Goal: Task Accomplishment & Management: Use online tool/utility

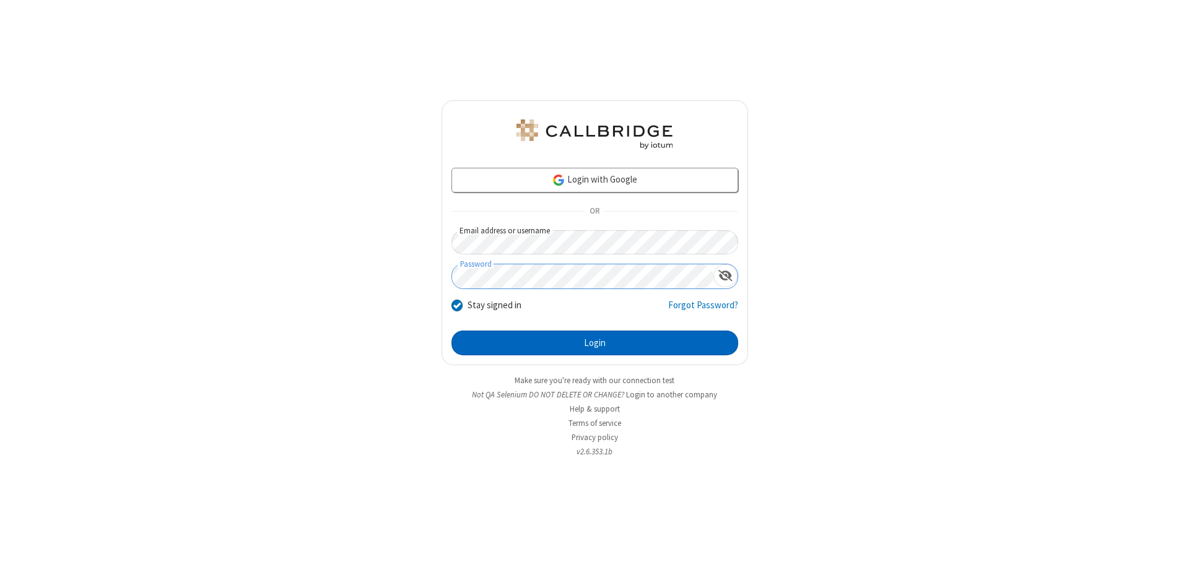
click at [594, 343] on button "Login" at bounding box center [594, 343] width 287 height 25
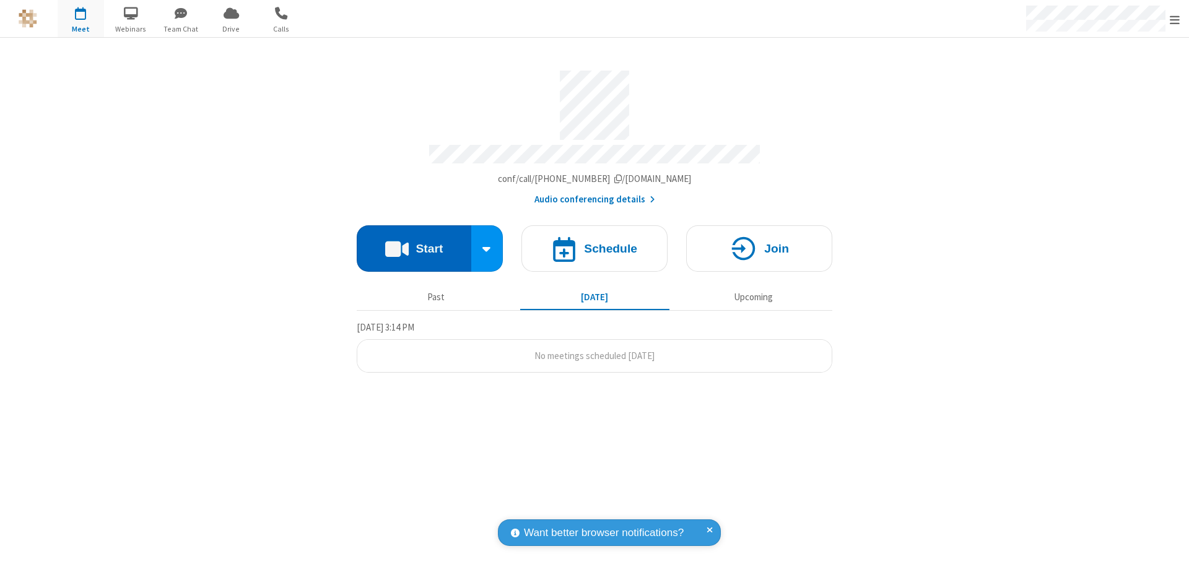
click at [414, 243] on button "Start" at bounding box center [414, 248] width 115 height 46
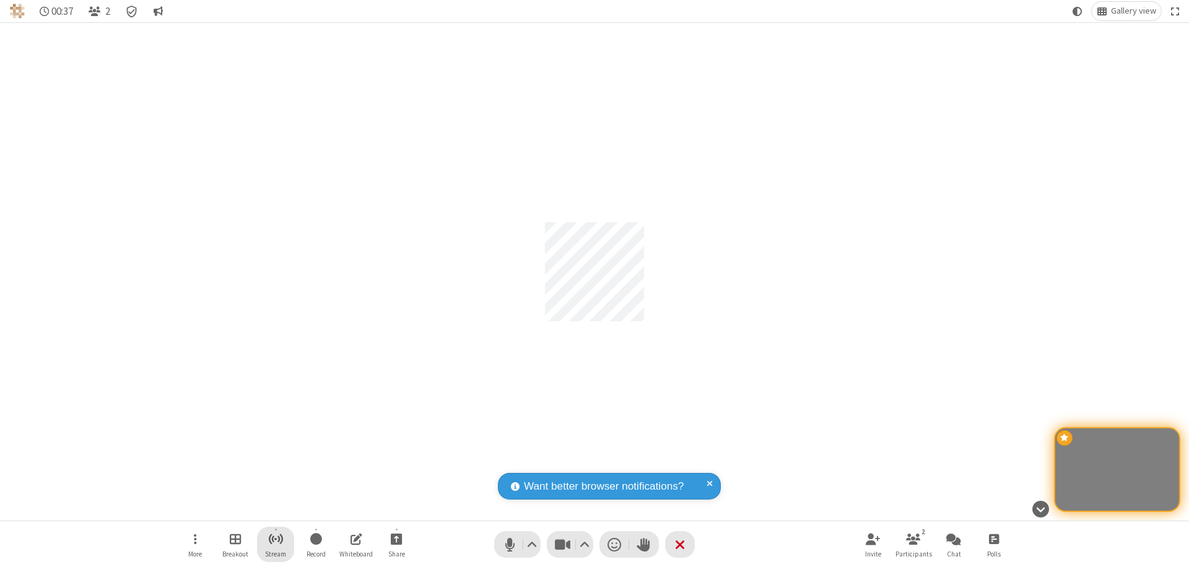
click at [276, 544] on span "Start streaming" at bounding box center [275, 538] width 15 height 15
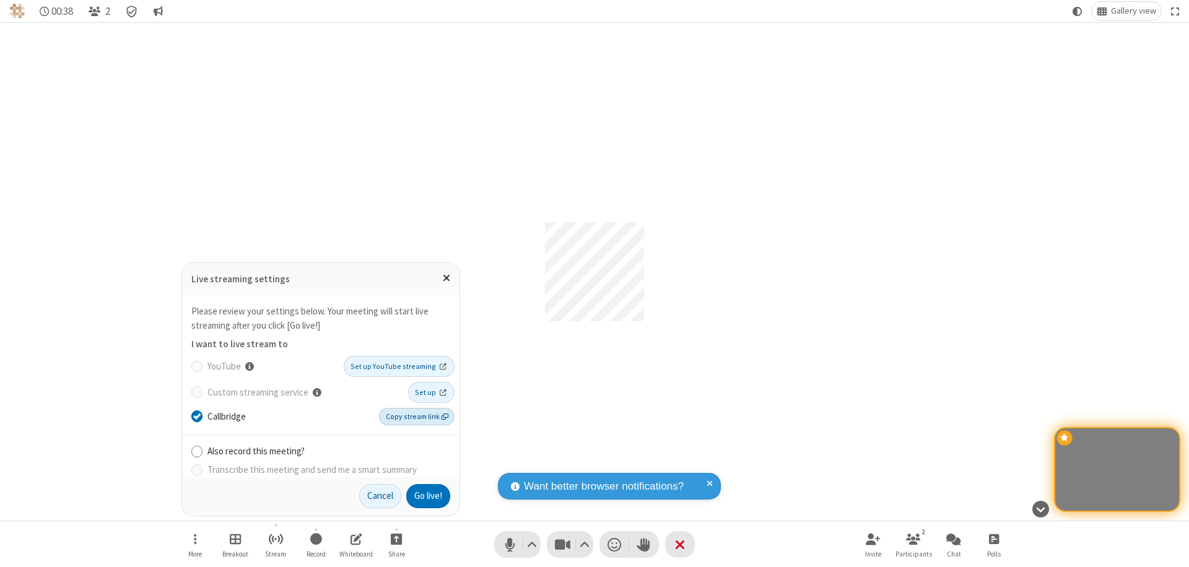
click at [418, 416] on span "Copy stream link" at bounding box center [417, 416] width 63 height 11
click at [427, 496] on button "Go live!" at bounding box center [428, 496] width 44 height 25
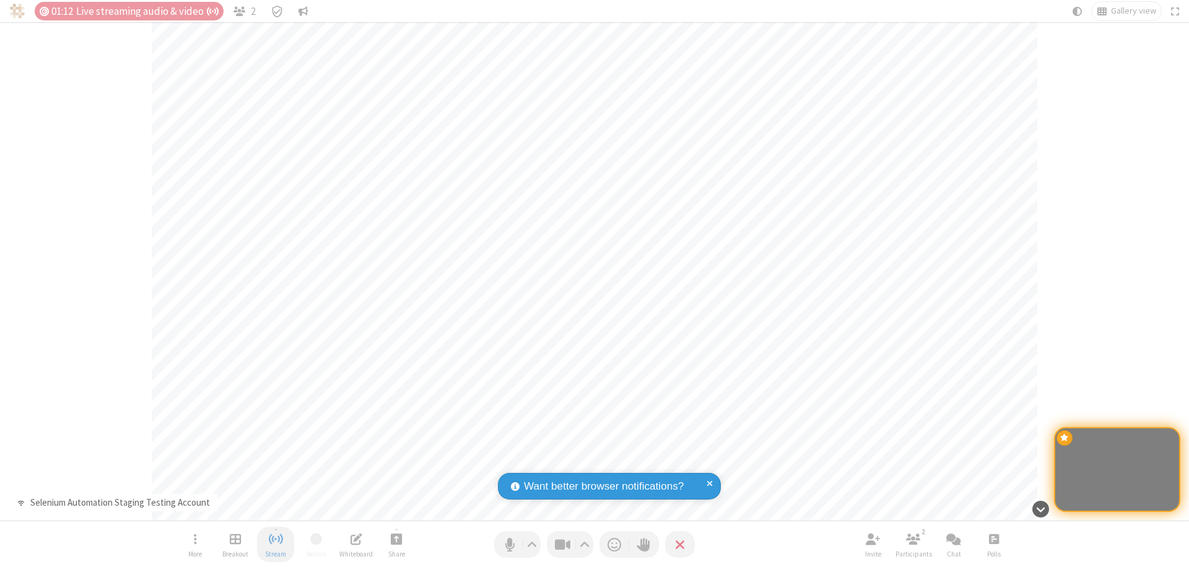
click at [276, 544] on span "Stop streaming" at bounding box center [275, 538] width 15 height 15
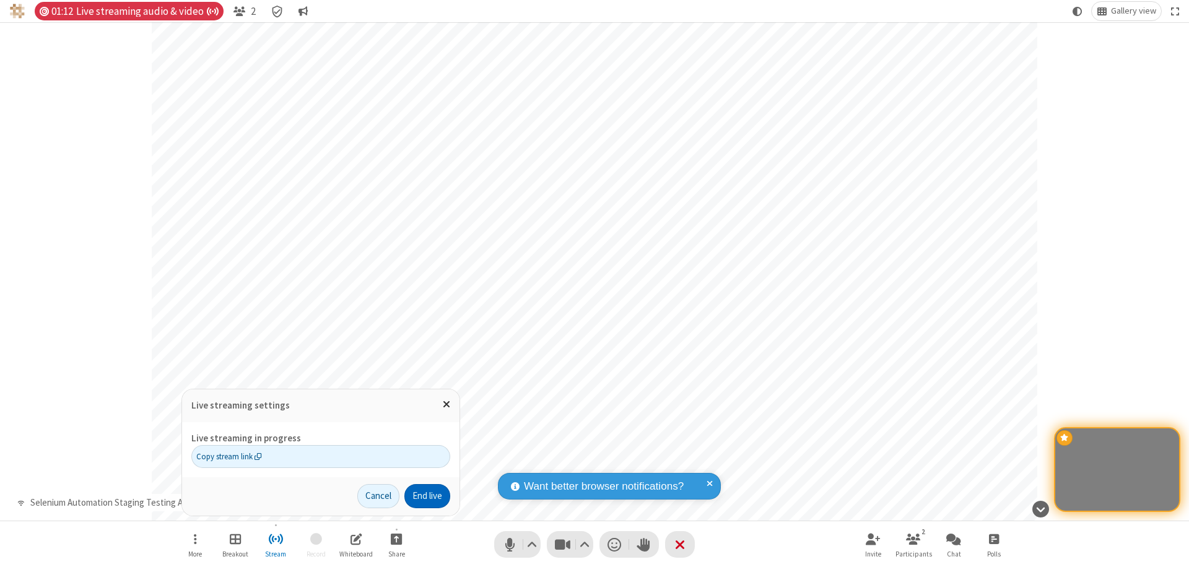
click at [426, 496] on button "End live" at bounding box center [427, 496] width 46 height 25
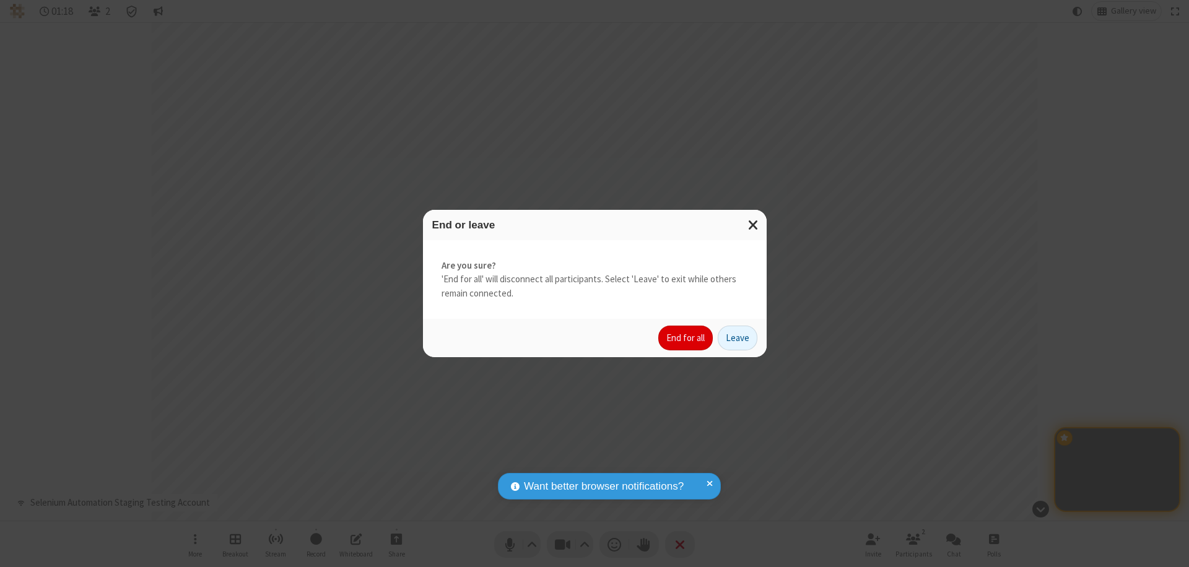
click at [686, 338] on button "End for all" at bounding box center [685, 338] width 54 height 25
